Goal: Information Seeking & Learning: Learn about a topic

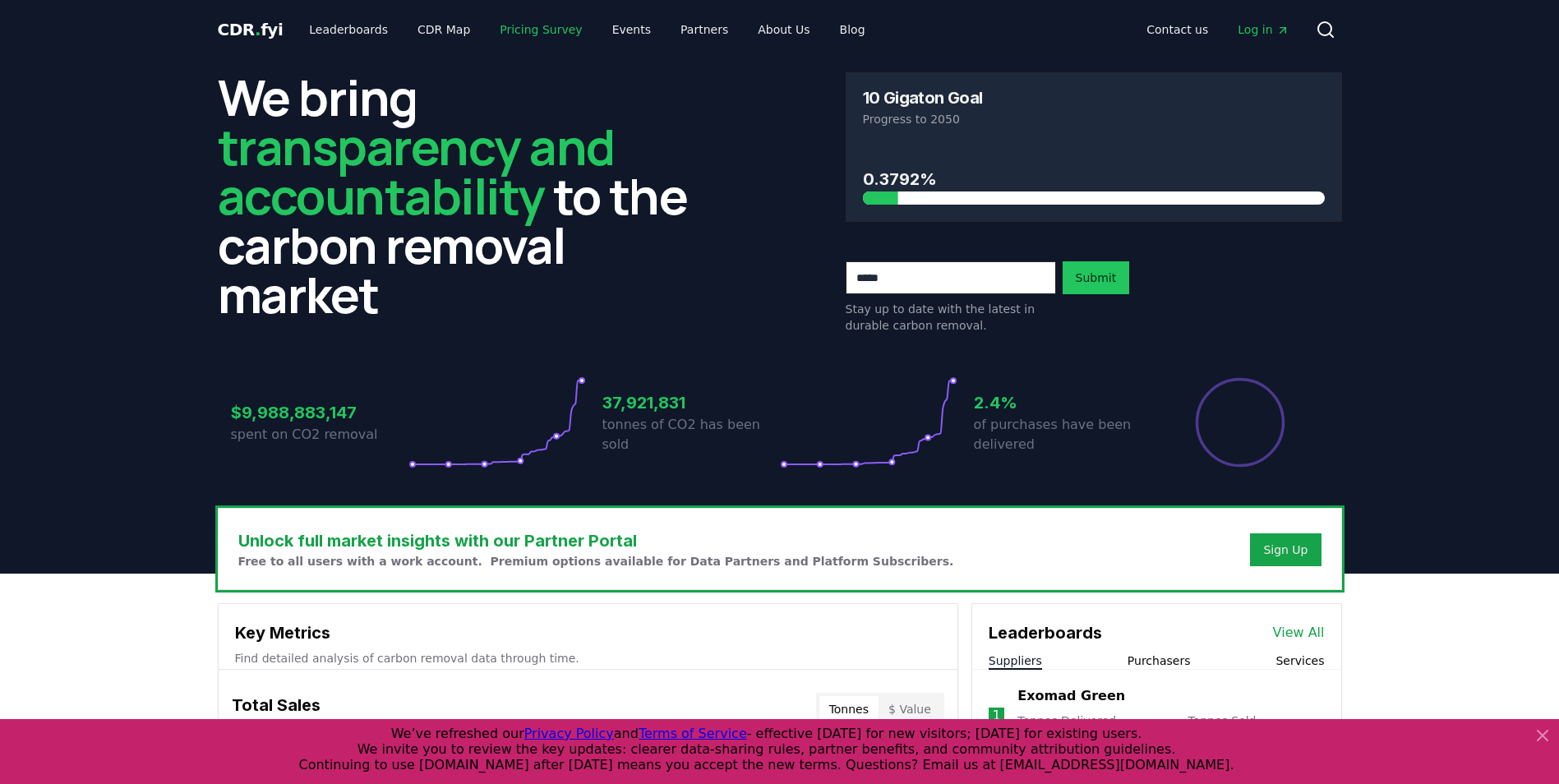
click at [537, 29] on link "Pricing Survey" at bounding box center [541, 29] width 108 height 30
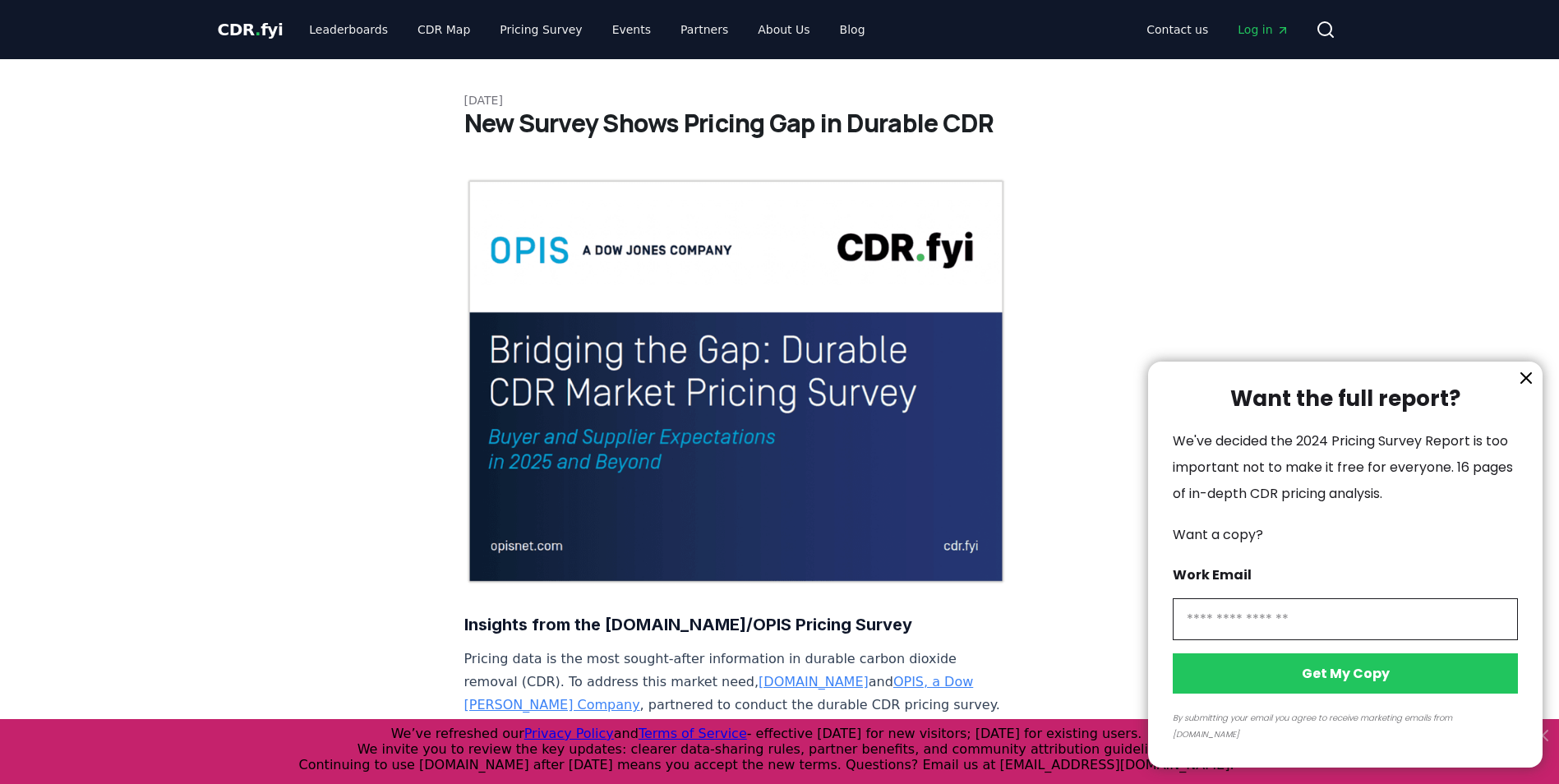
click at [1524, 388] on icon "information" at bounding box center [1526, 377] width 19 height 19
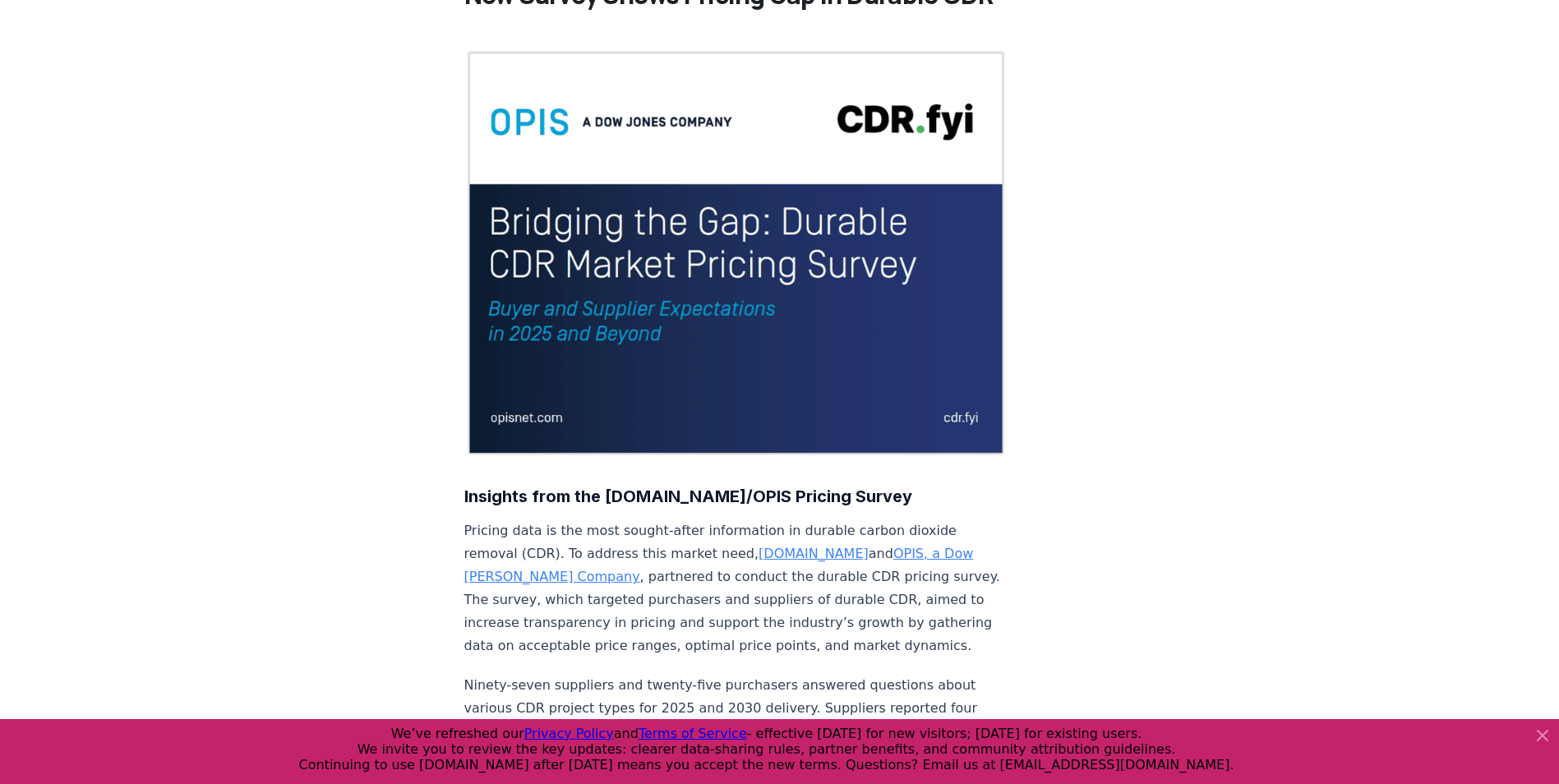
scroll to position [329, 0]
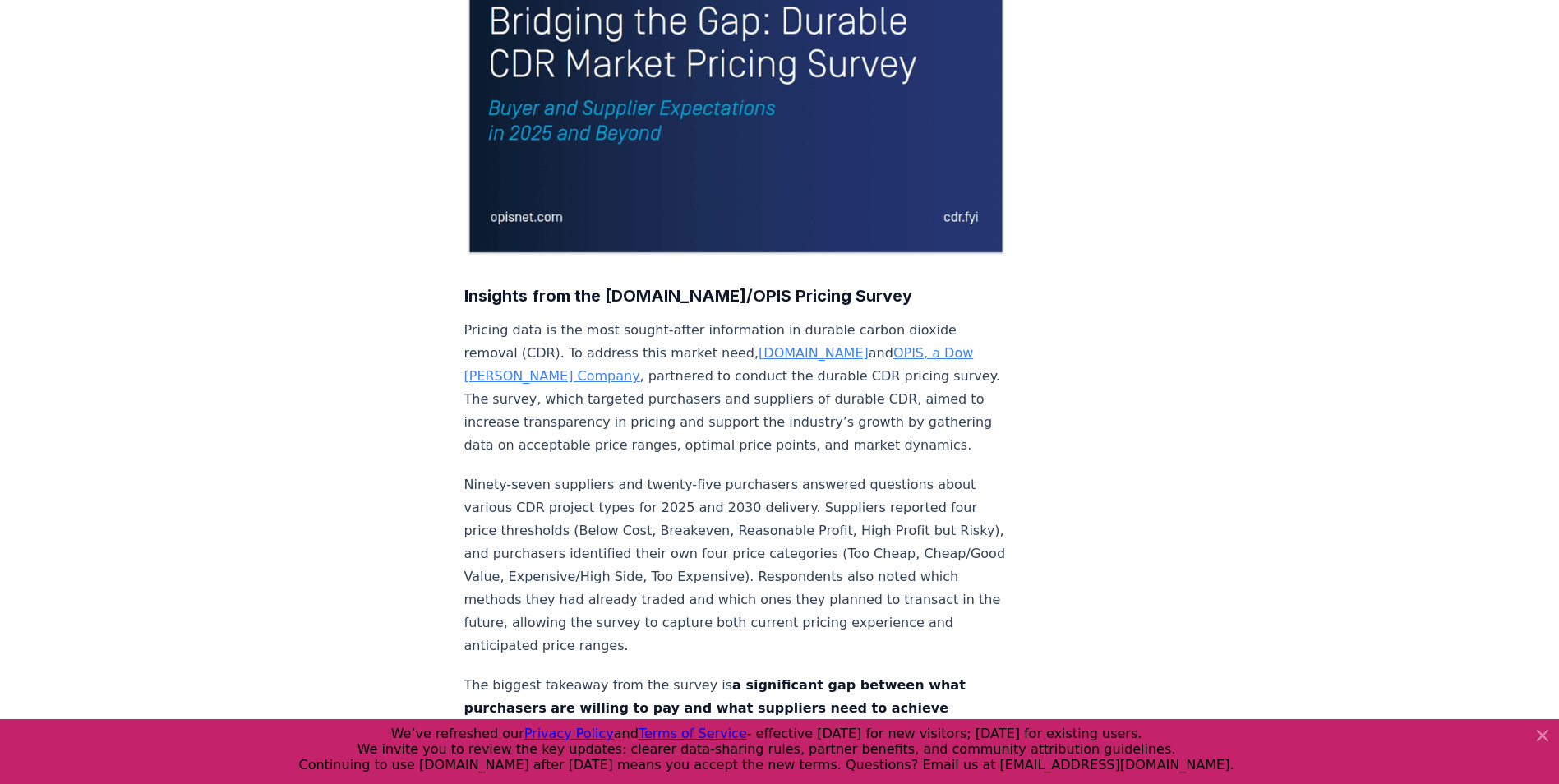
click at [759, 345] on link "[DOMAIN_NAME]" at bounding box center [814, 353] width 110 height 15
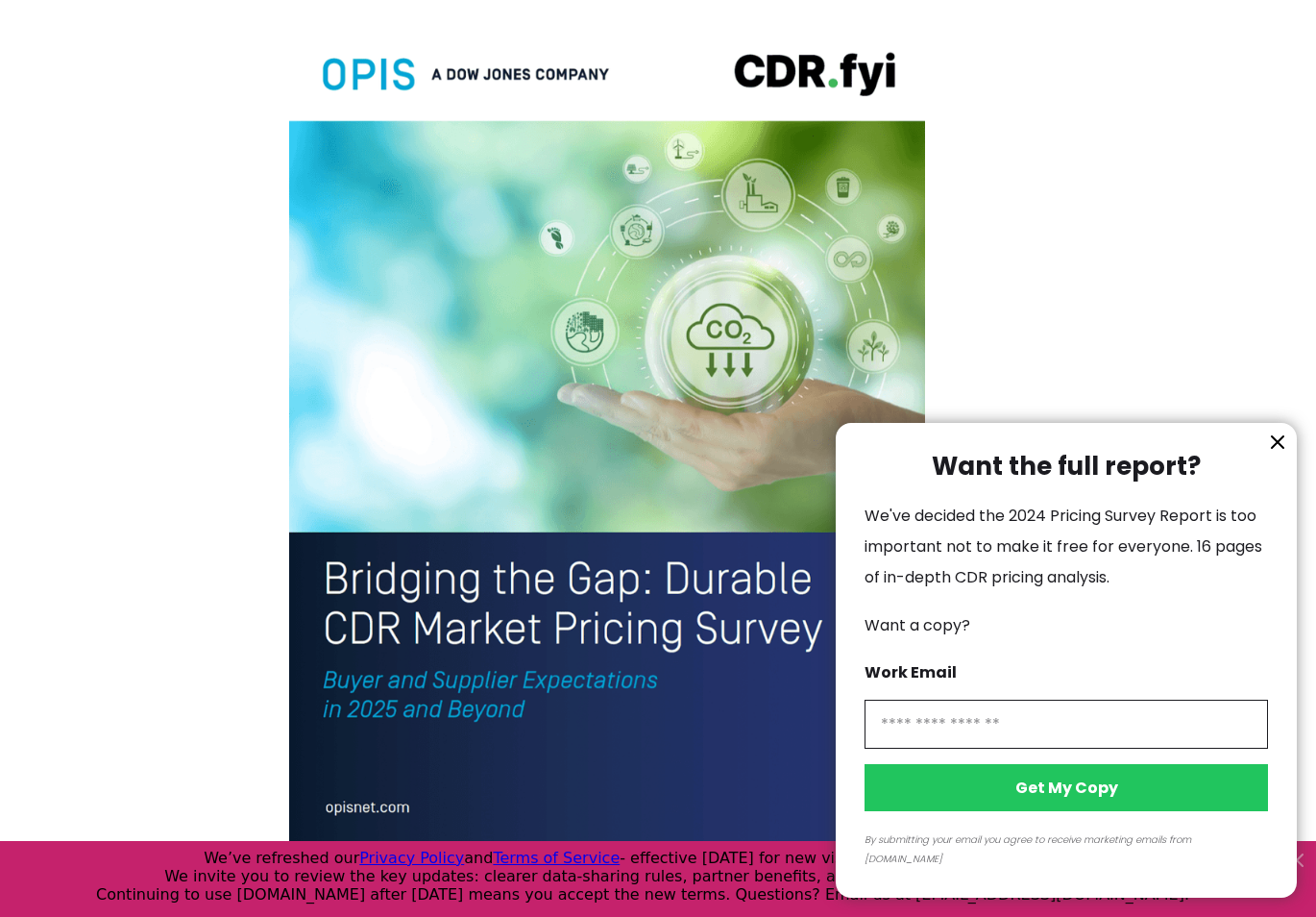
scroll to position [4229, 0]
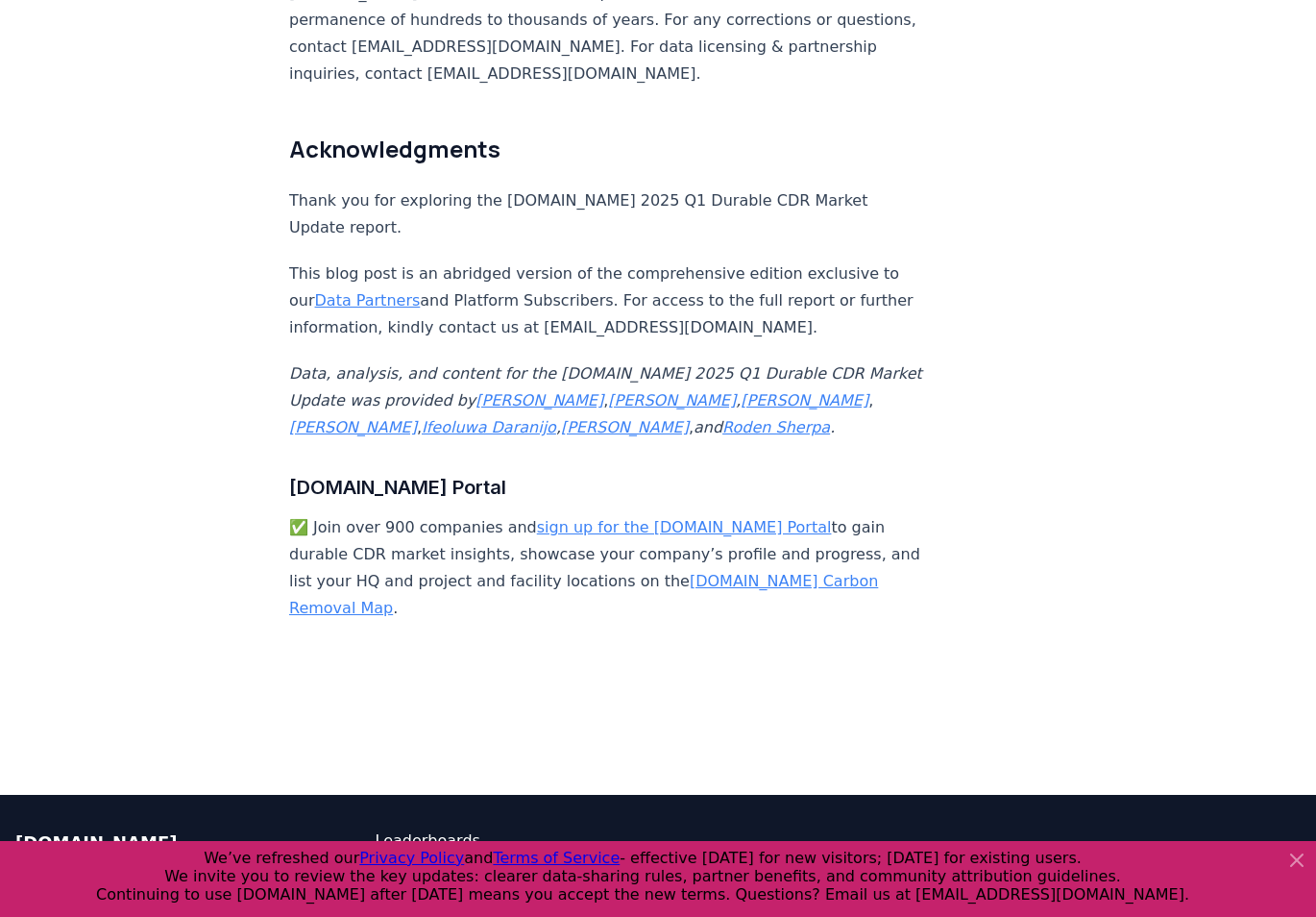
scroll to position [11246, 0]
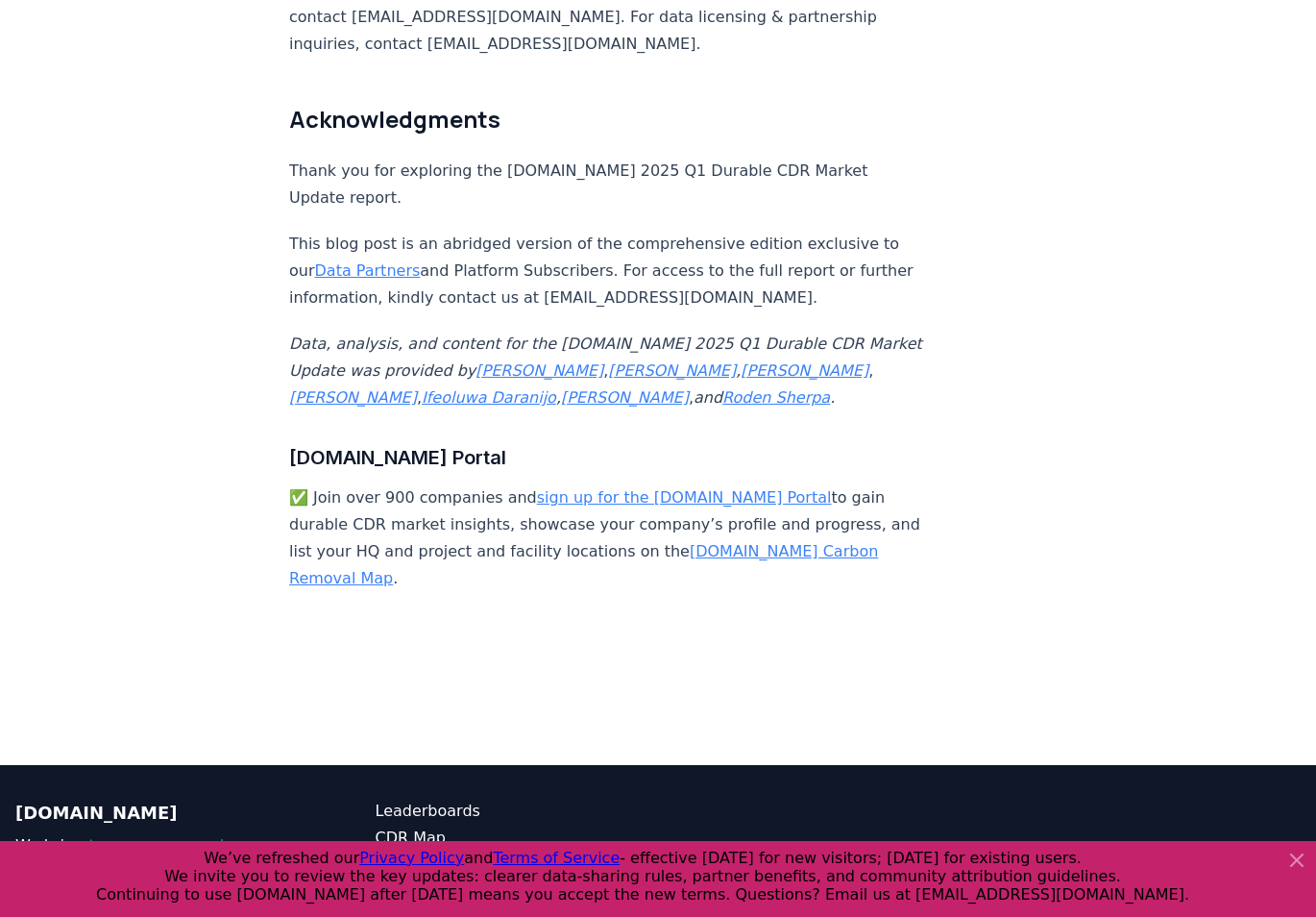
click at [629, 489] on link "sign up for the CDR.fyi Portal" at bounding box center [684, 498] width 295 height 18
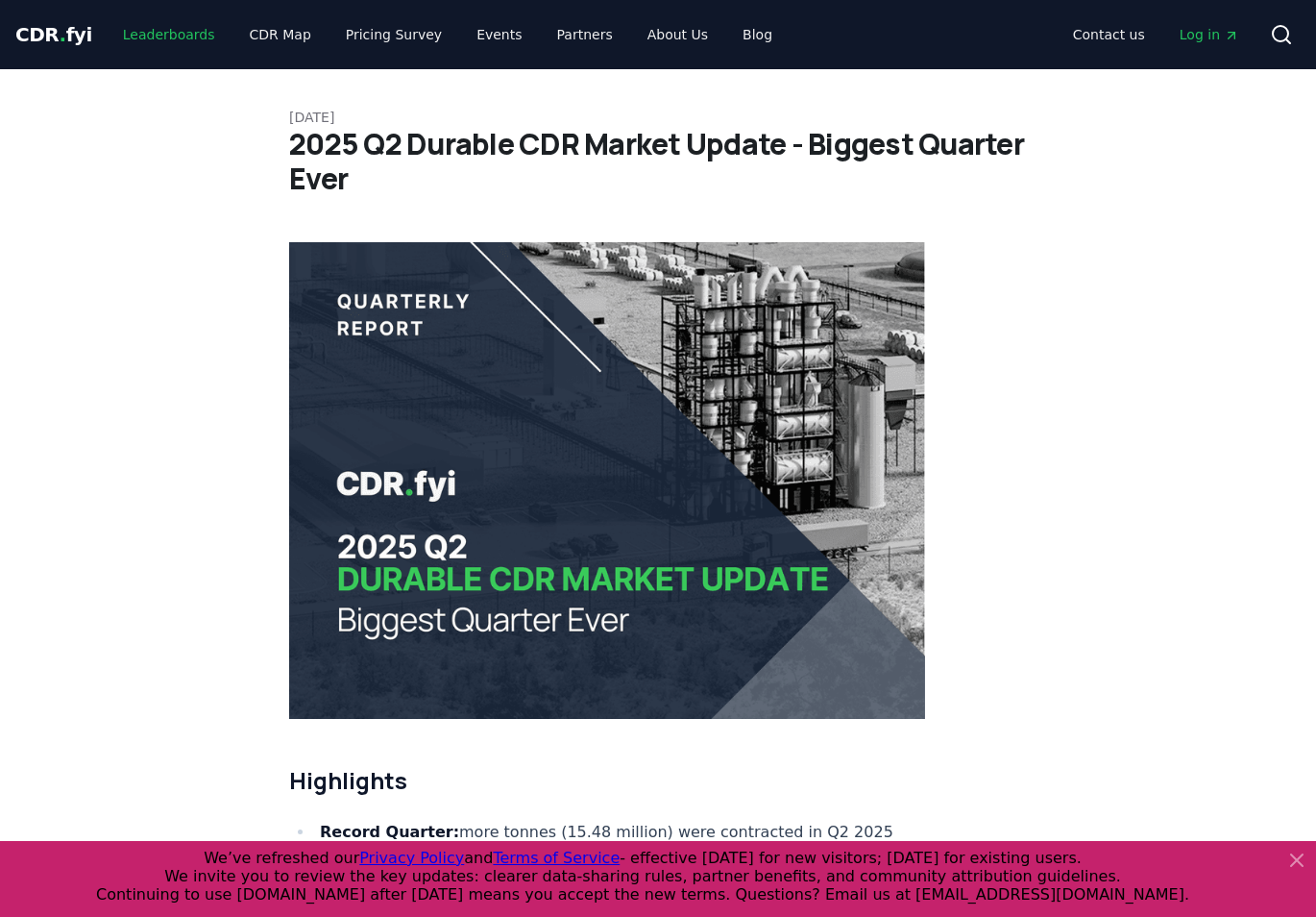
click at [152, 29] on link "Leaderboards" at bounding box center [169, 34] width 123 height 35
